Goal: Transaction & Acquisition: Obtain resource

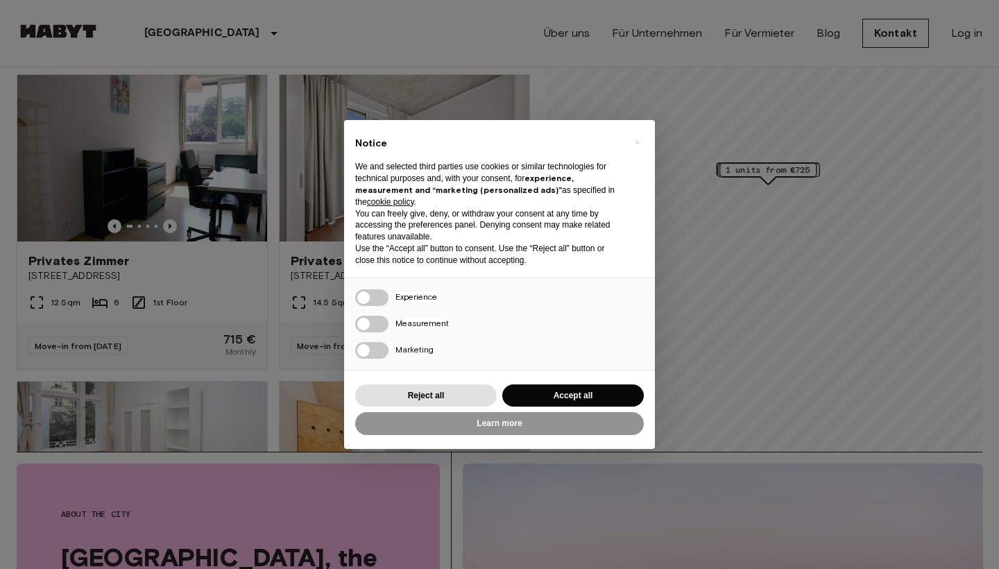
scroll to position [118, 0]
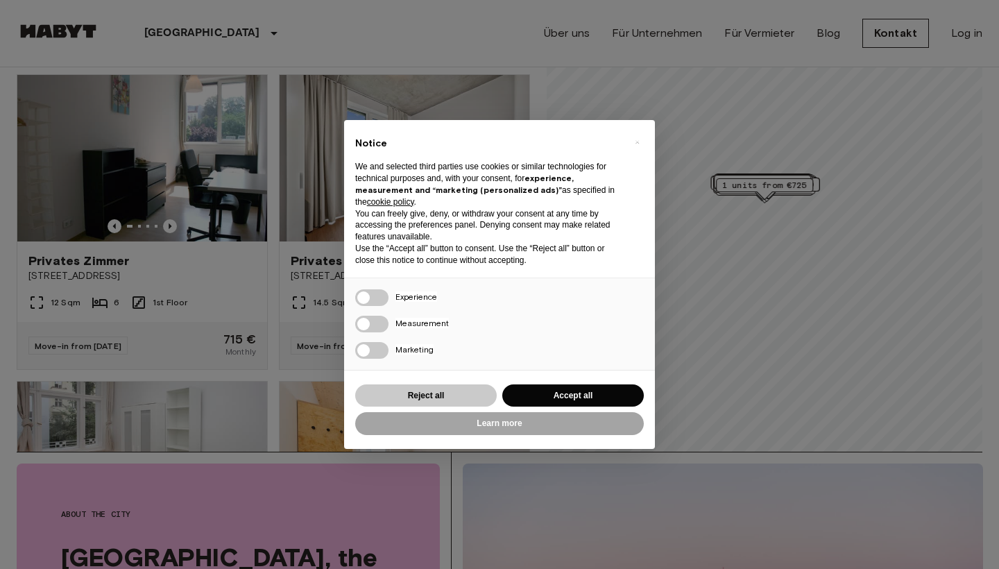
click at [468, 398] on button "Reject all" at bounding box center [426, 395] width 142 height 23
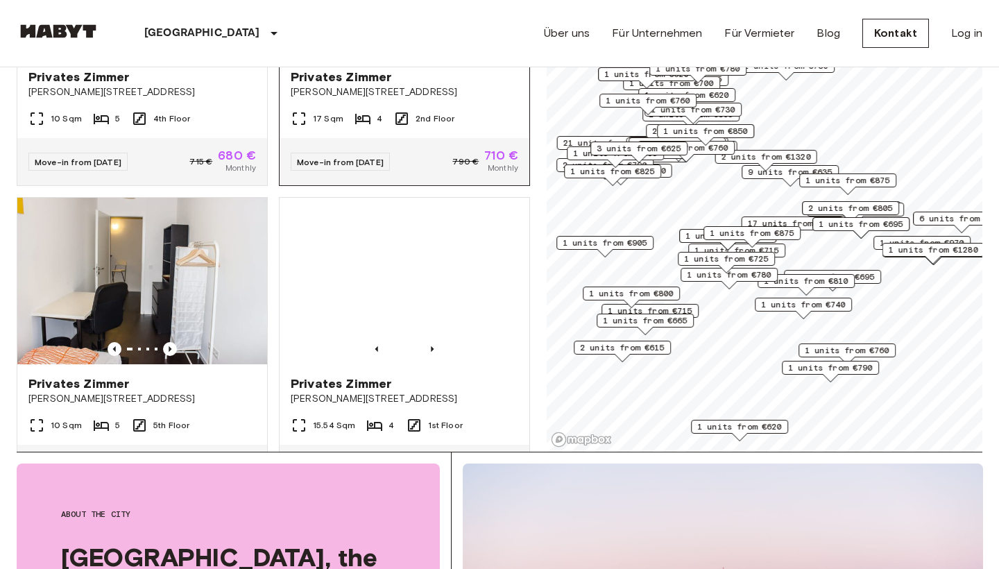
scroll to position [2412, 0]
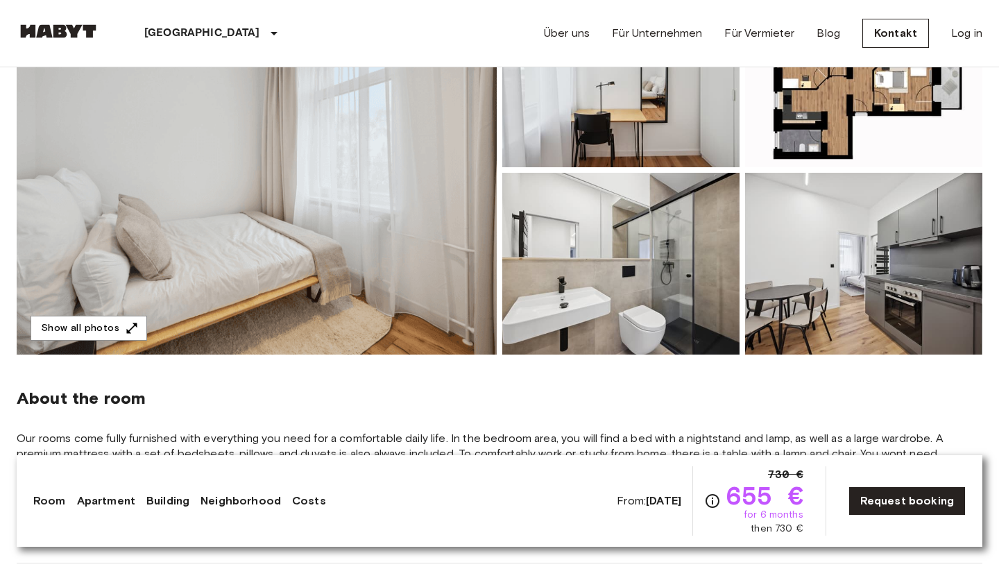
scroll to position [204, 0]
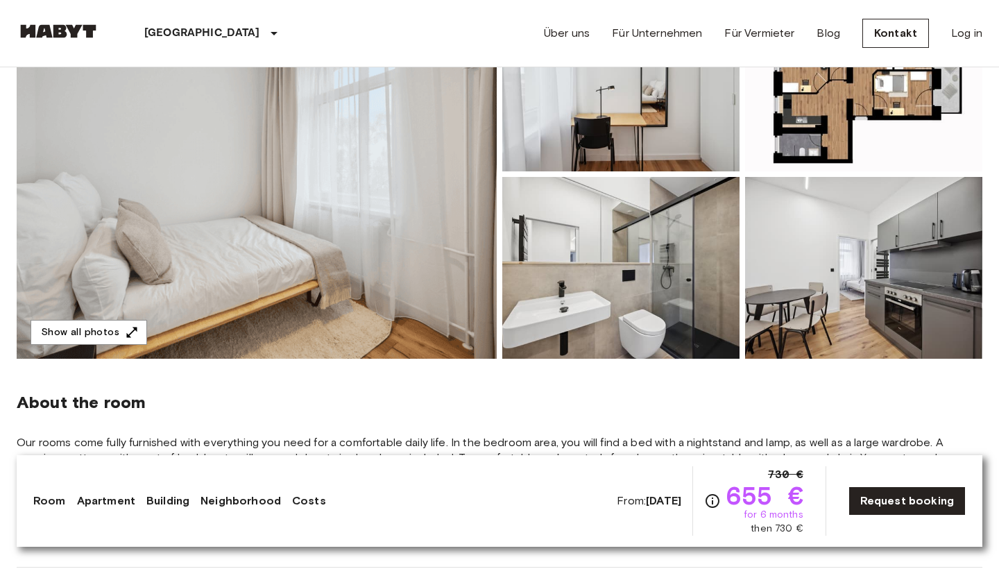
click at [386, 229] on img at bounding box center [257, 174] width 480 height 369
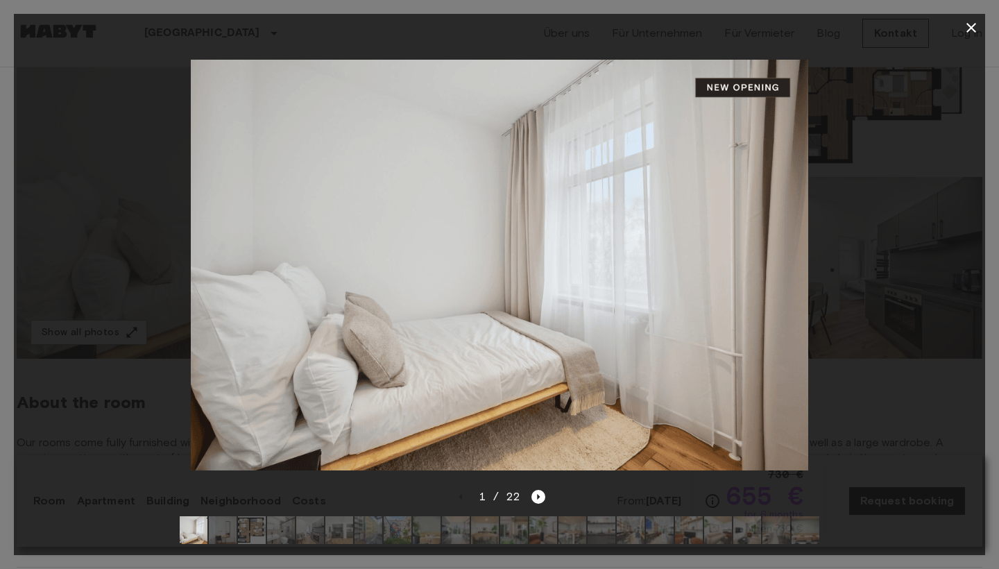
click at [704, 333] on img at bounding box center [499, 265] width 617 height 411
click at [559, 344] on img at bounding box center [499, 265] width 617 height 411
click at [538, 493] on icon "Next image" at bounding box center [538, 497] width 14 height 14
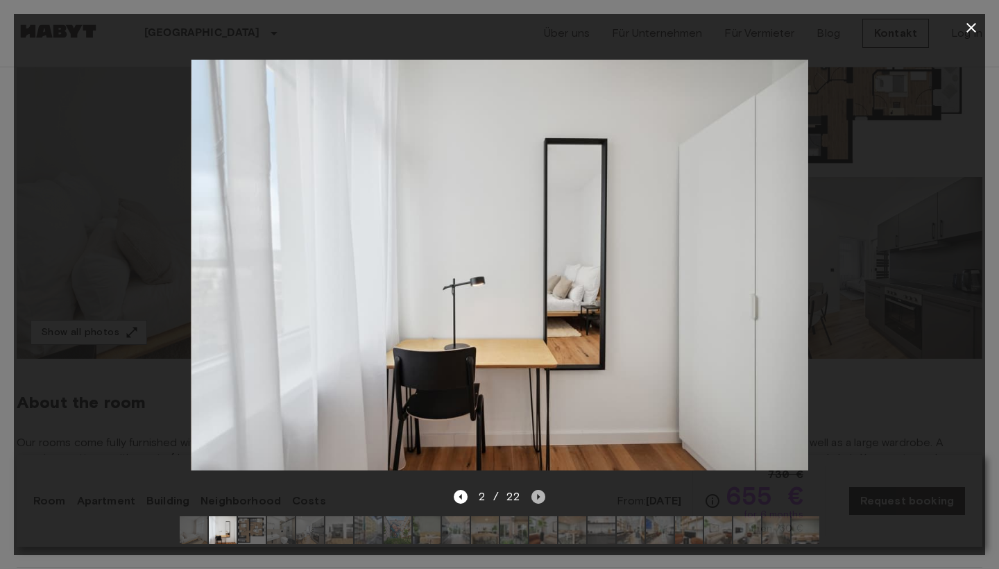
click at [540, 494] on icon "Next image" at bounding box center [538, 497] width 14 height 14
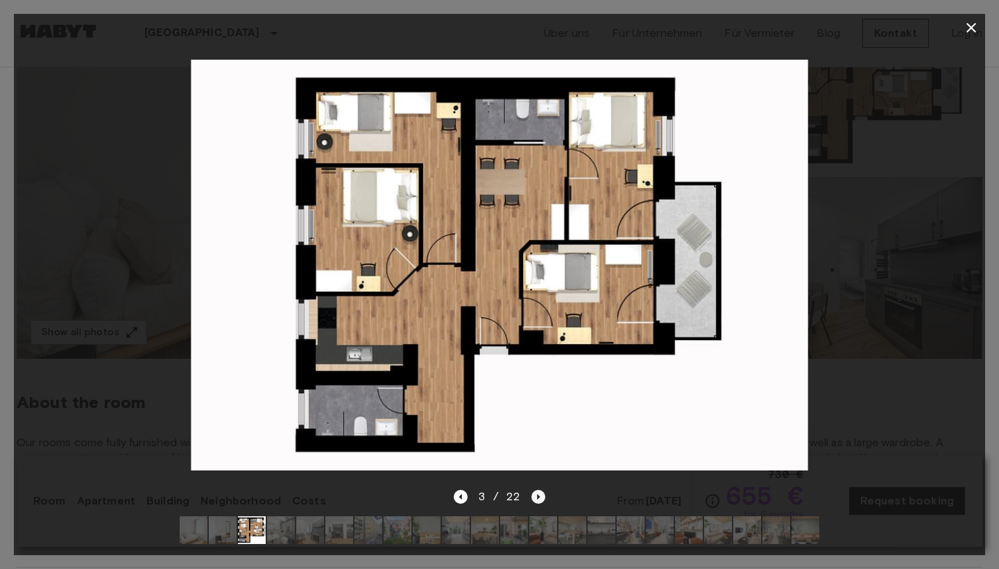
click at [536, 495] on icon "Next image" at bounding box center [538, 497] width 14 height 14
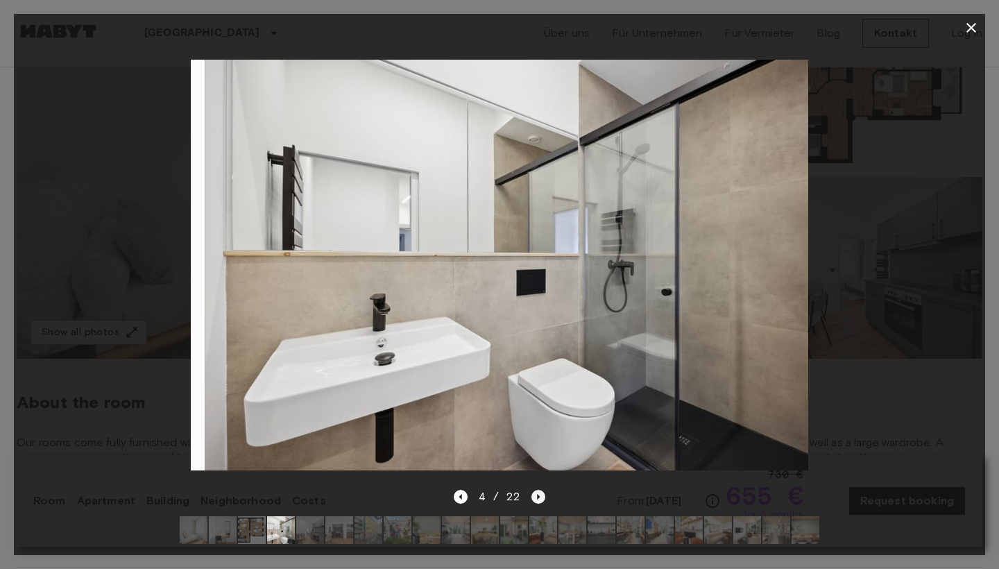
click at [536, 497] on icon "Next image" at bounding box center [538, 497] width 14 height 14
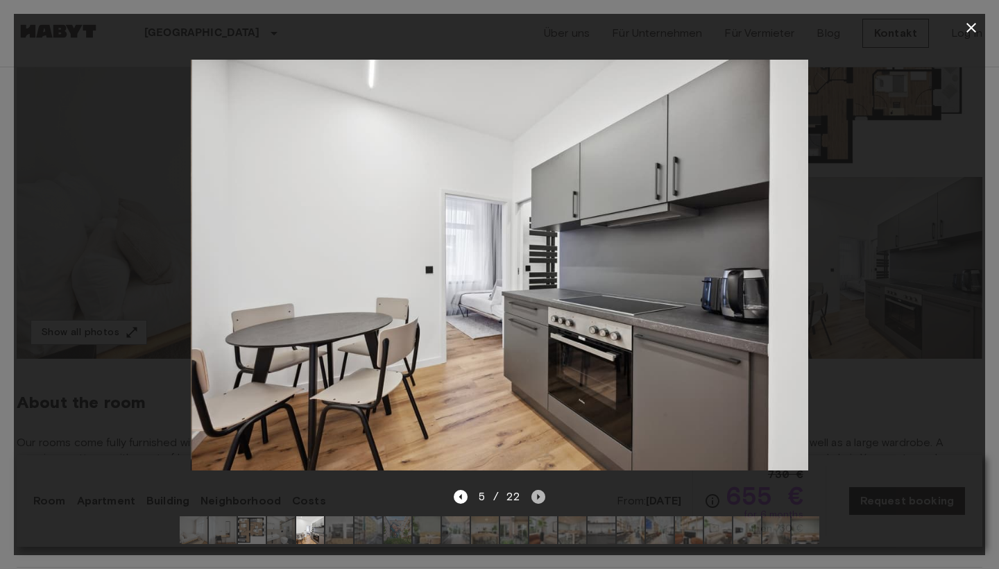
click at [535, 497] on icon "Next image" at bounding box center [538, 497] width 14 height 14
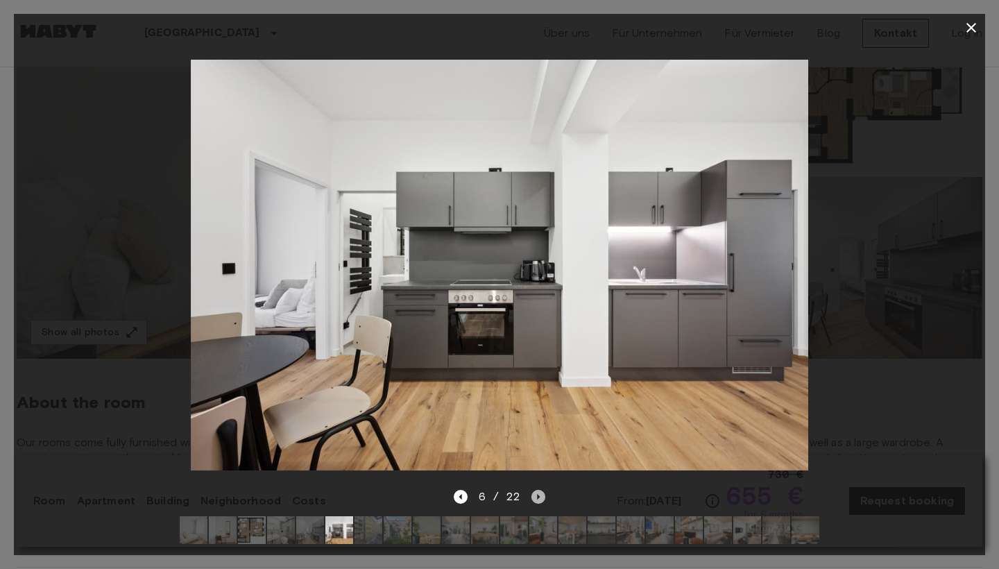
click at [536, 497] on icon "Next image" at bounding box center [538, 497] width 14 height 14
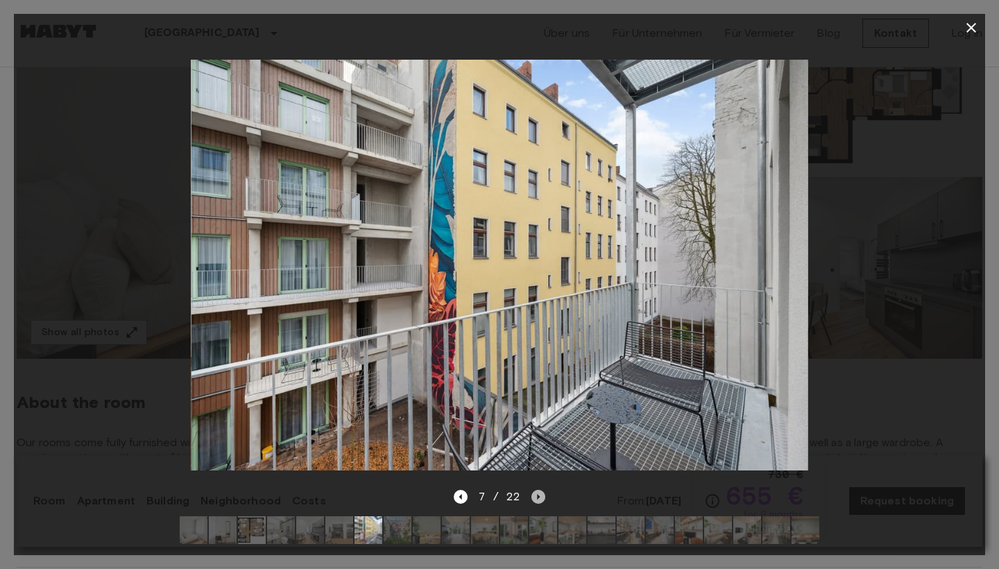
click at [536, 497] on icon "Next image" at bounding box center [538, 497] width 14 height 14
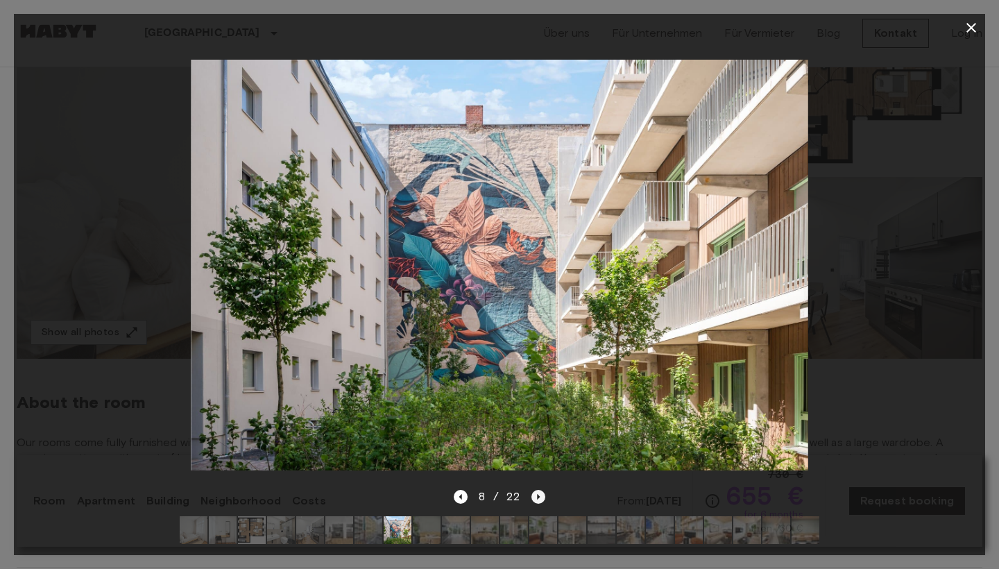
click at [536, 497] on icon "Next image" at bounding box center [538, 497] width 14 height 14
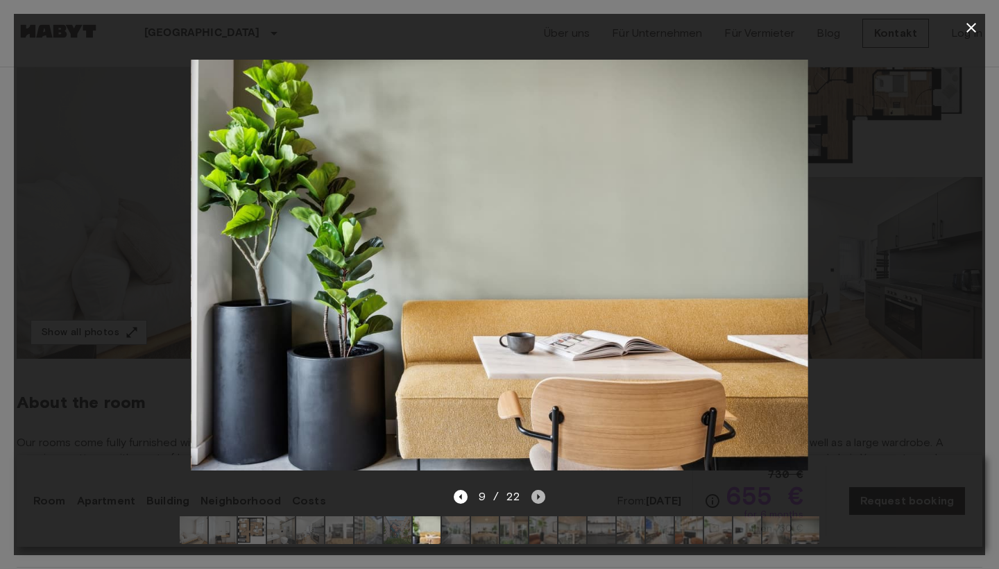
click at [536, 497] on icon "Next image" at bounding box center [538, 497] width 14 height 14
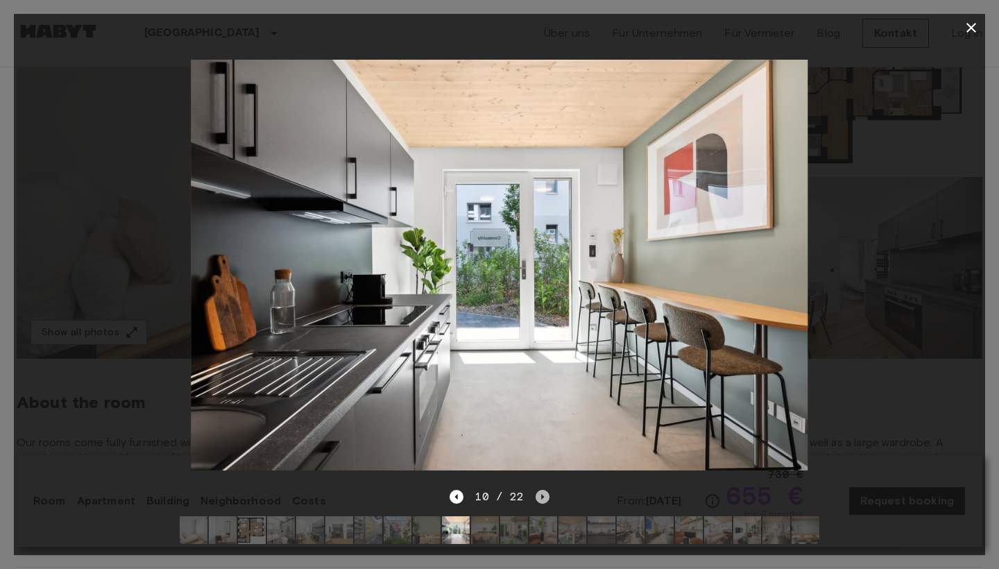
click at [536, 497] on icon "Next image" at bounding box center [543, 497] width 14 height 14
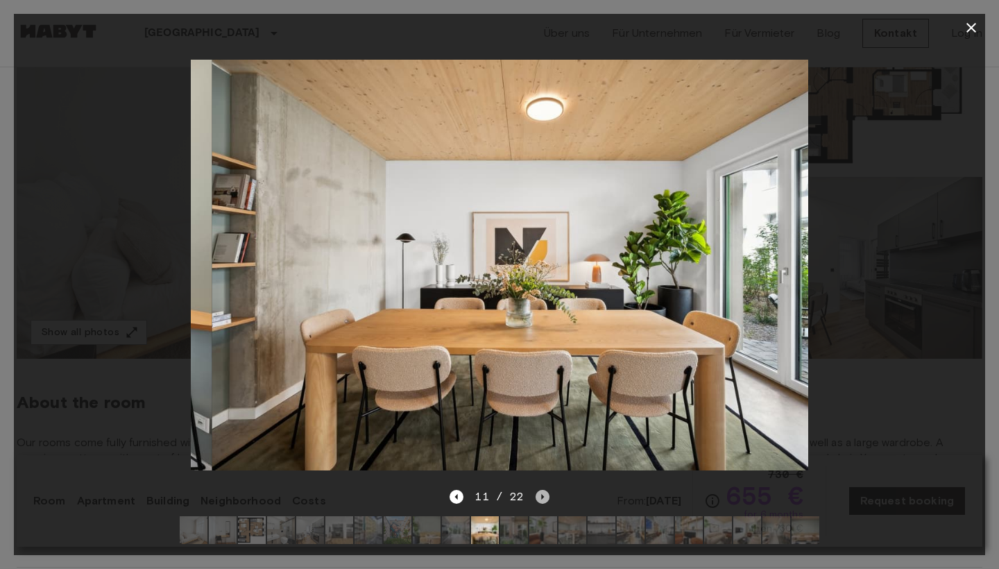
click at [536, 497] on icon "Next image" at bounding box center [543, 497] width 14 height 14
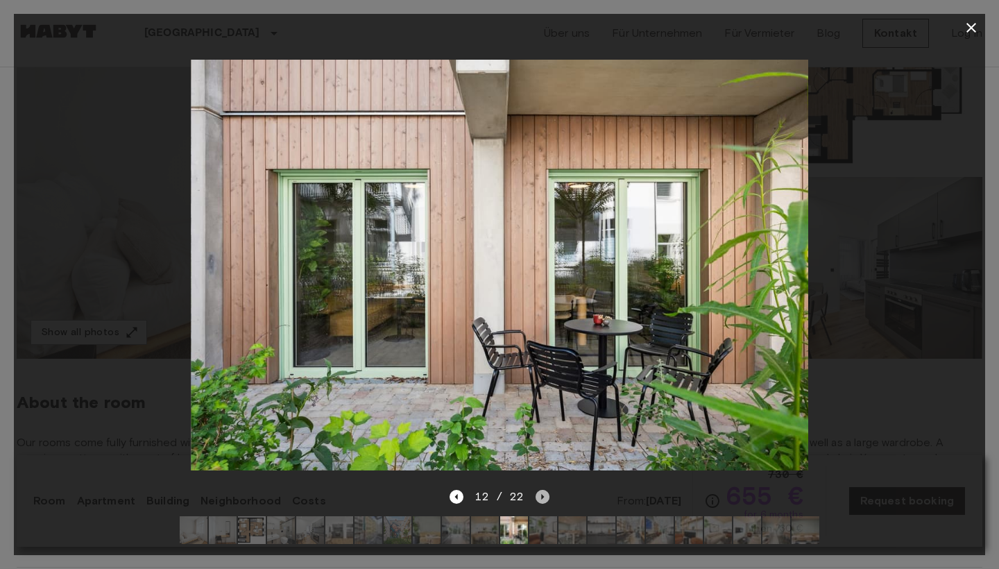
click at [536, 497] on icon "Next image" at bounding box center [543, 497] width 14 height 14
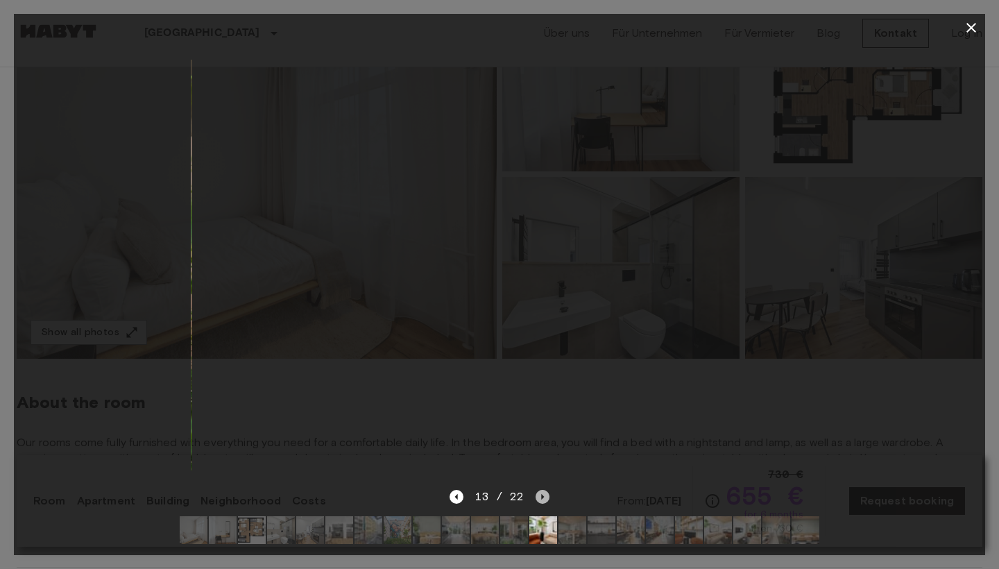
click at [536, 497] on icon "Next image" at bounding box center [543, 497] width 14 height 14
click at [869, 354] on div at bounding box center [499, 265] width 971 height 447
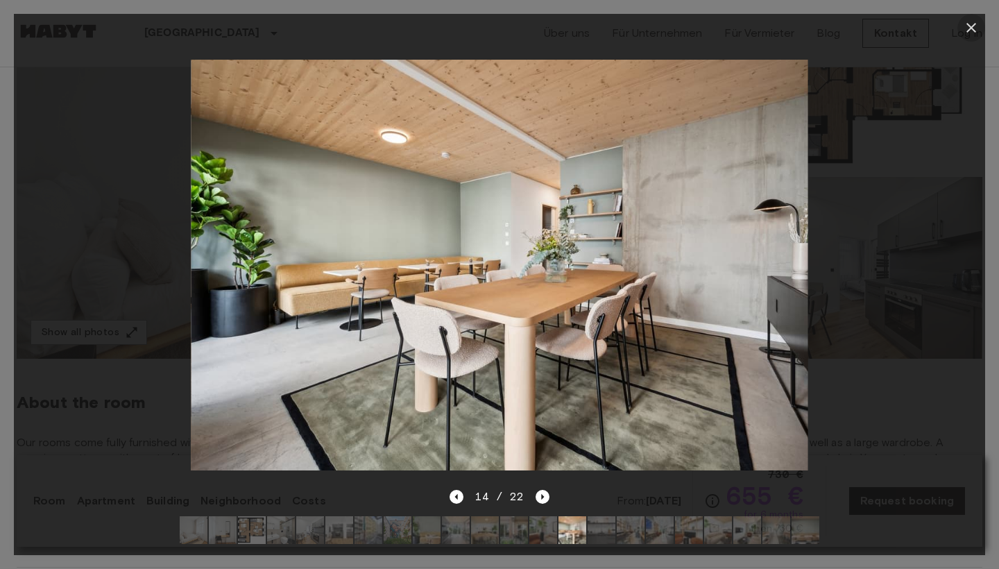
click at [973, 24] on icon "button" at bounding box center [971, 27] width 17 height 17
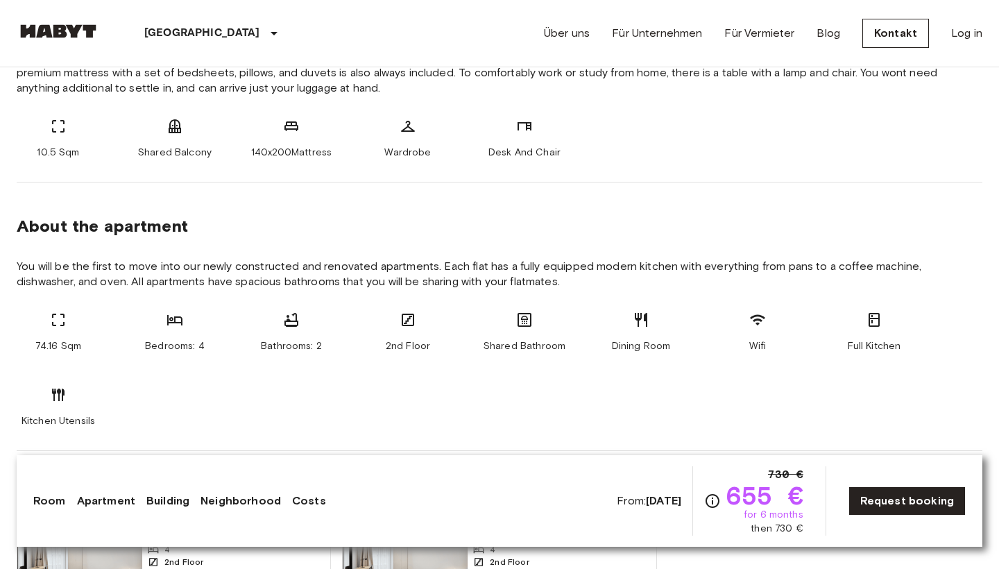
scroll to position [599, 0]
